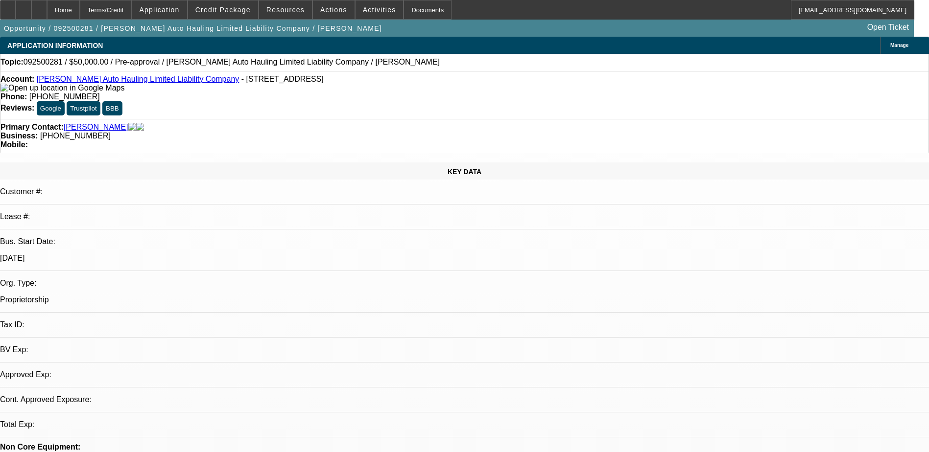
select select "0"
select select "2"
select select "0.1"
select select "1"
select select "2"
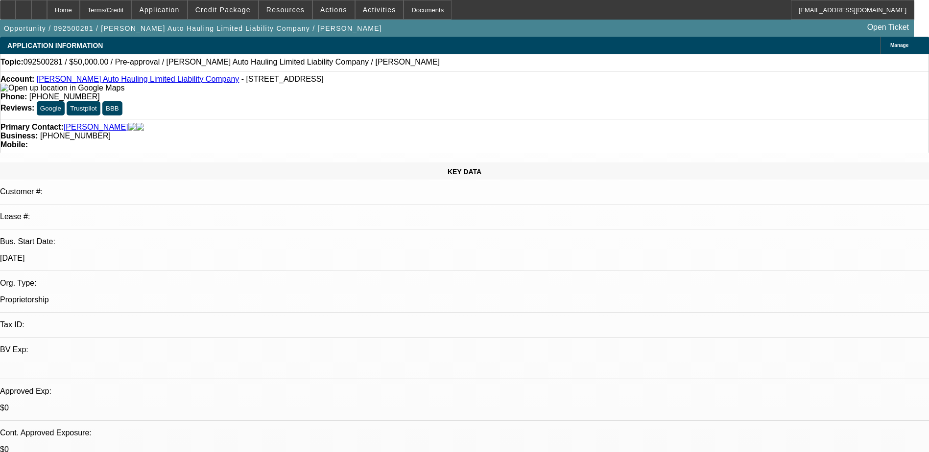
select select "4"
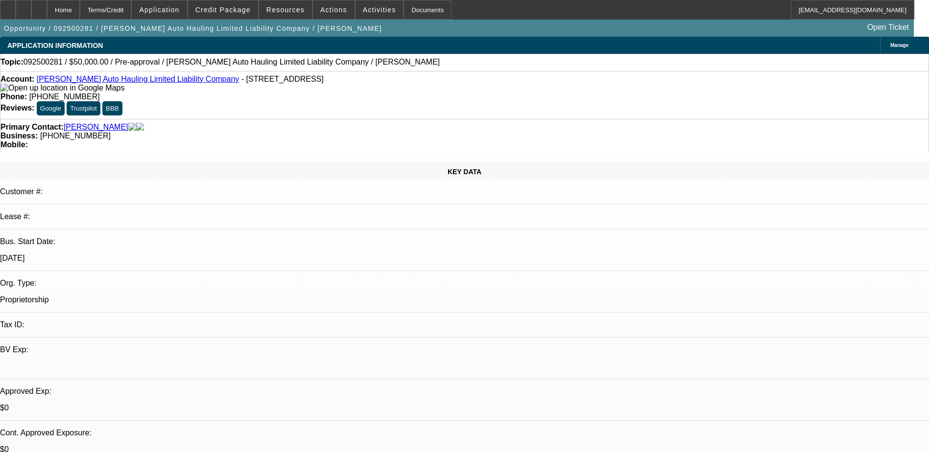
scroll to position [231, 0]
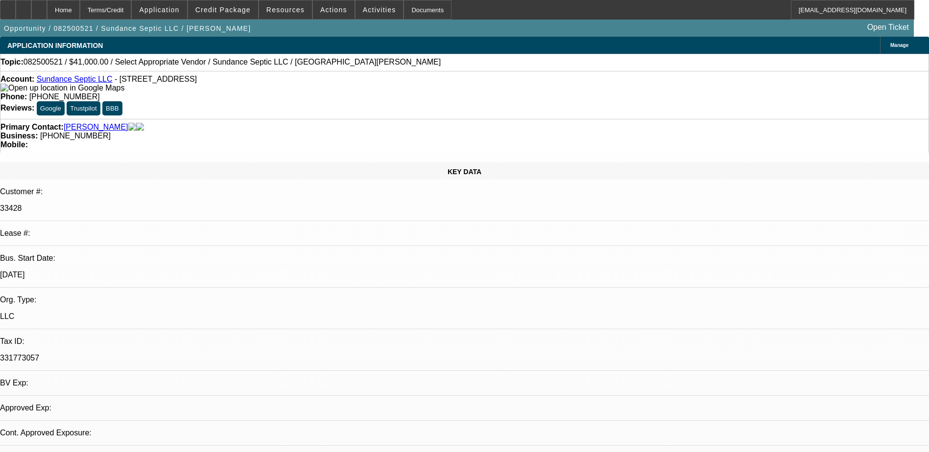
select select "0"
select select "2"
select select "0.1"
select select "4"
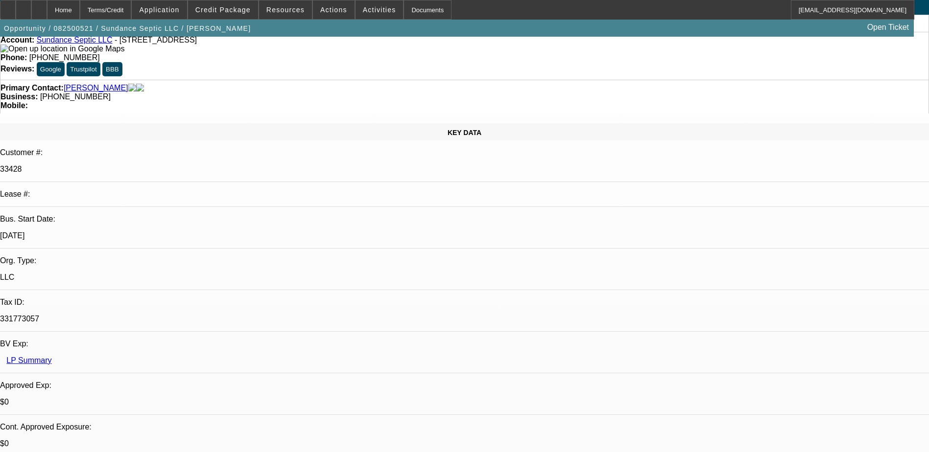
scroll to position [196, 0]
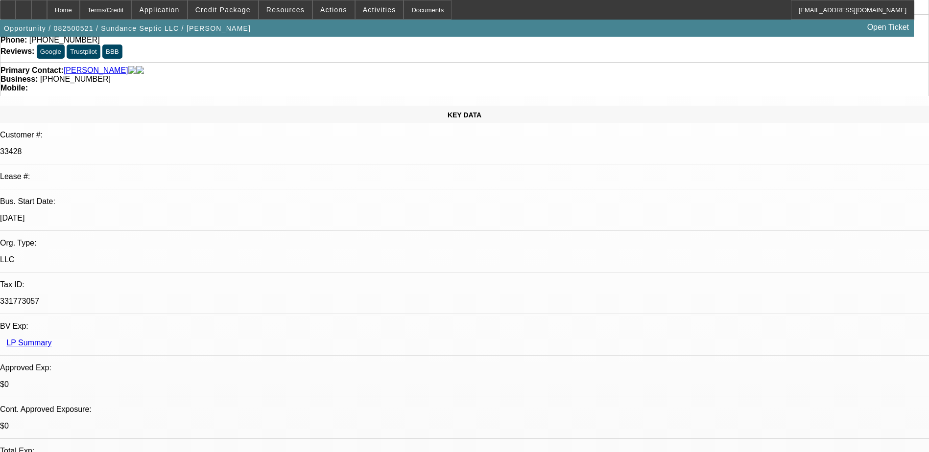
scroll to position [0, 0]
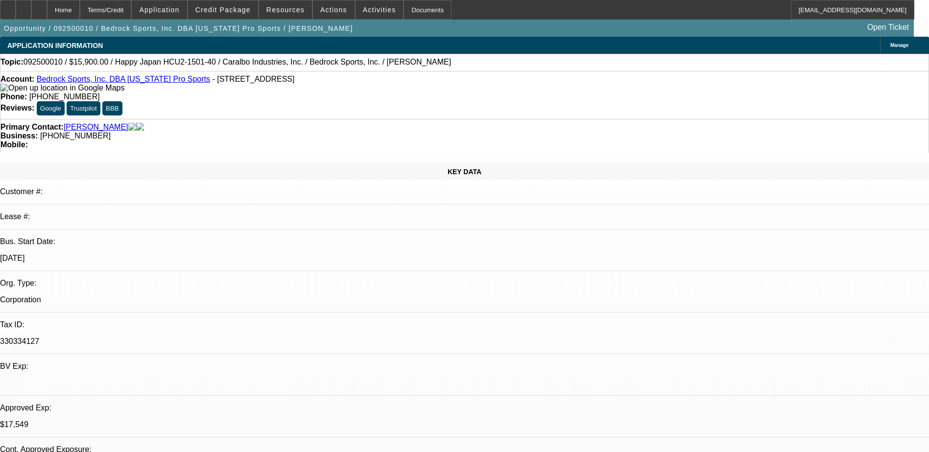
select select "0"
select select "0.1"
select select "0"
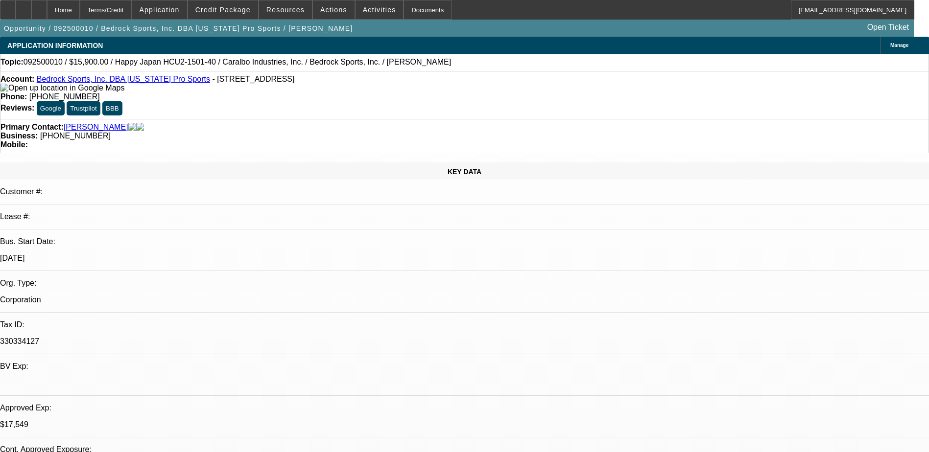
select select "0.1"
select select "0"
select select "2"
select select "0.1"
select select "0"
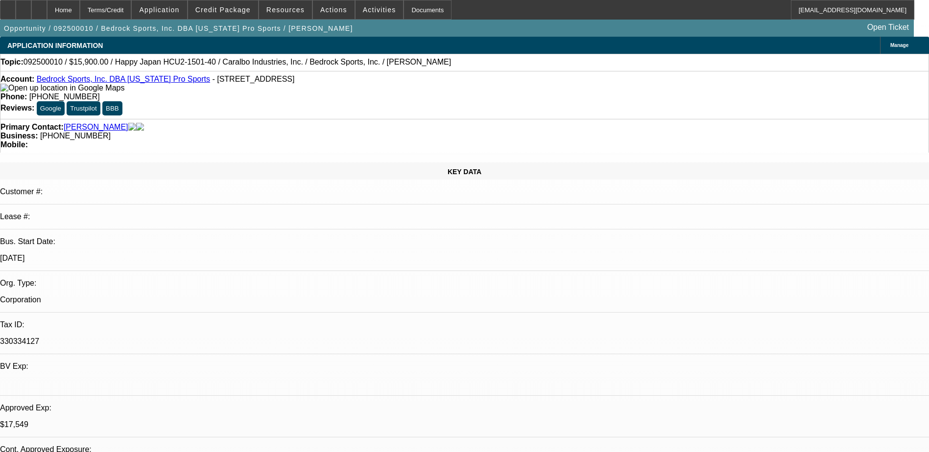
select select "2"
select select "0.1"
select select "1"
select select "4"
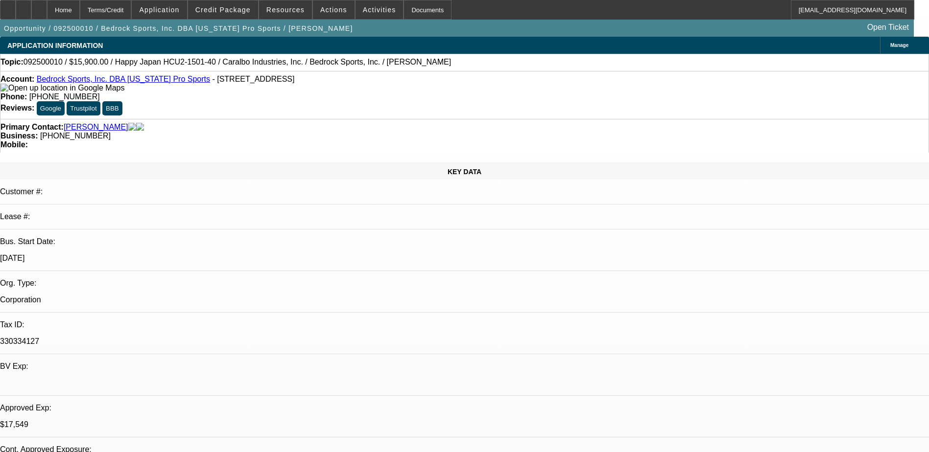
select select "1"
select select "4"
select select "1"
select select "2"
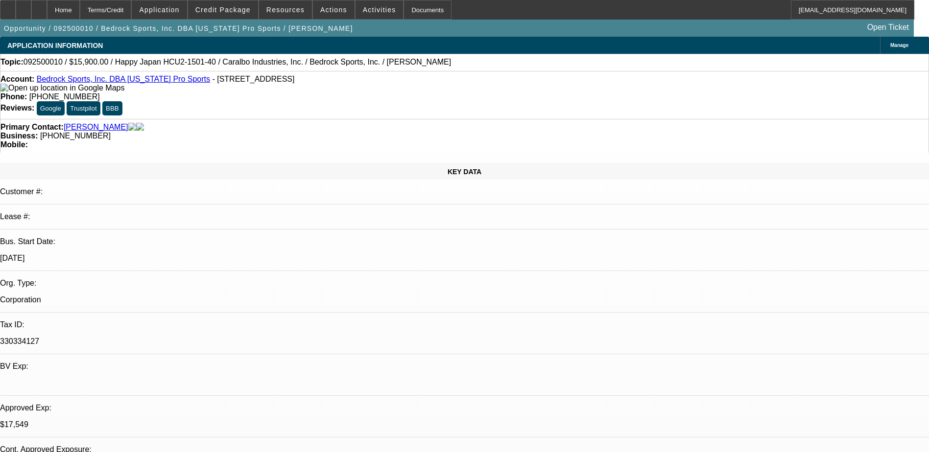
select select "4"
select select "1"
select select "2"
select select "4"
